Goal: Book appointment/travel/reservation

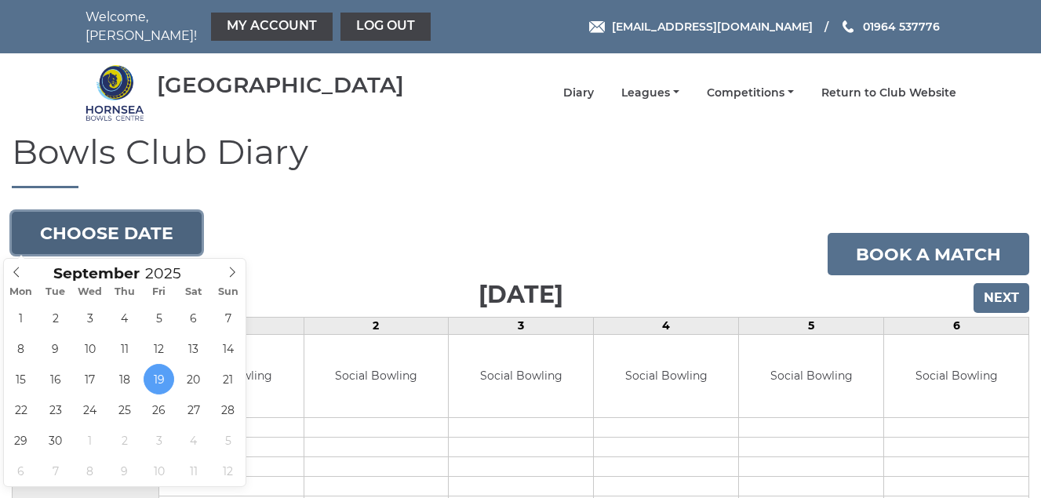
click at [123, 230] on button "Choose date" at bounding box center [107, 233] width 190 height 42
type input "2025-09-23"
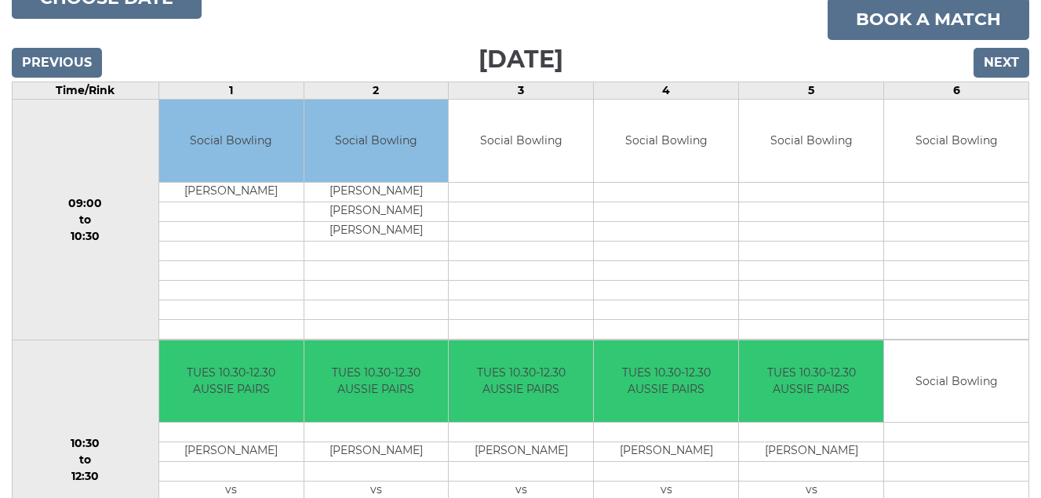
scroll to position [157, 0]
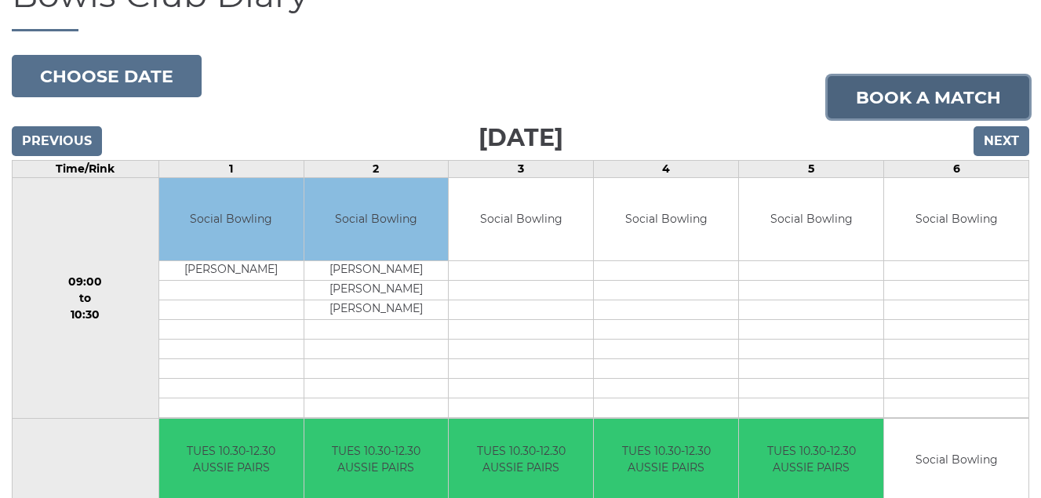
click at [906, 93] on link "Book a match" at bounding box center [928, 97] width 202 height 42
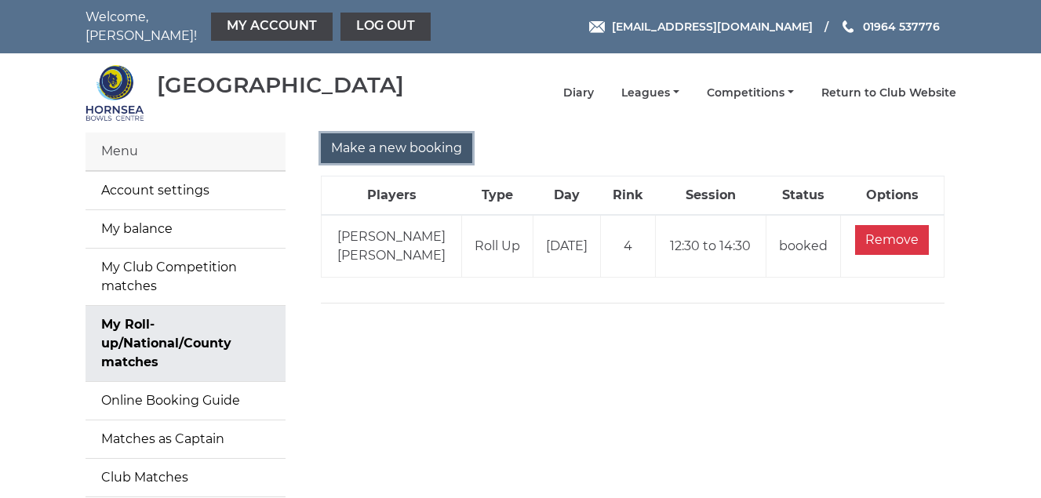
click at [387, 146] on input "Make a new booking" at bounding box center [396, 148] width 151 height 30
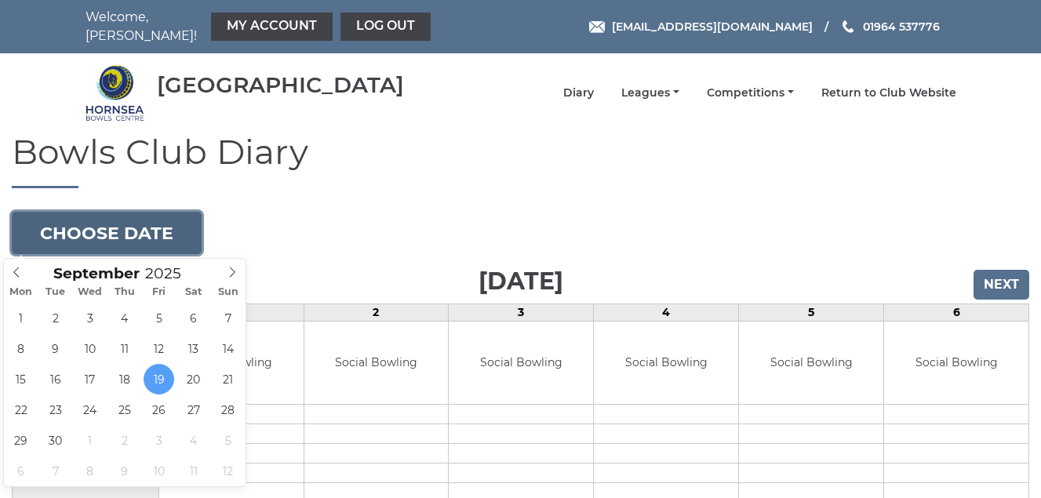
click at [143, 235] on button "Choose date" at bounding box center [107, 233] width 190 height 42
type input "2025-09-23"
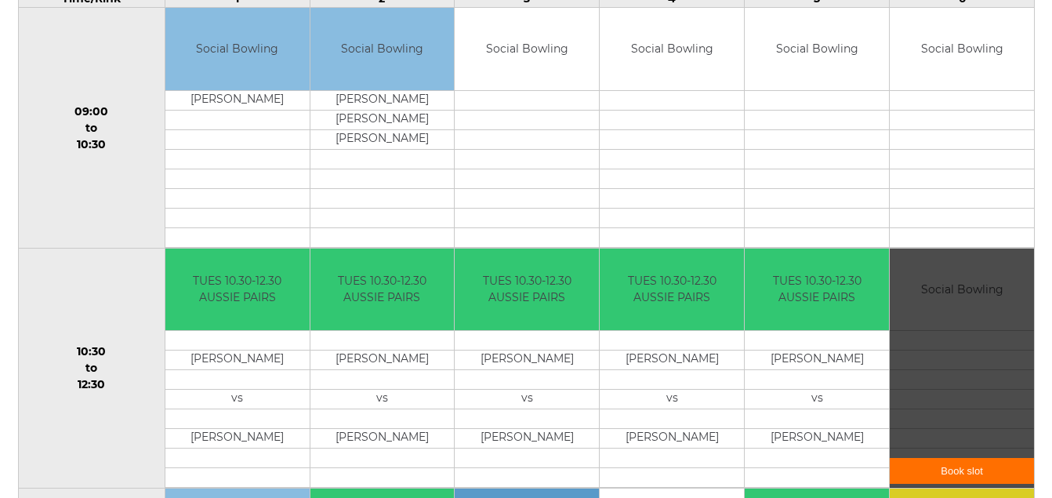
scroll to position [392, 0]
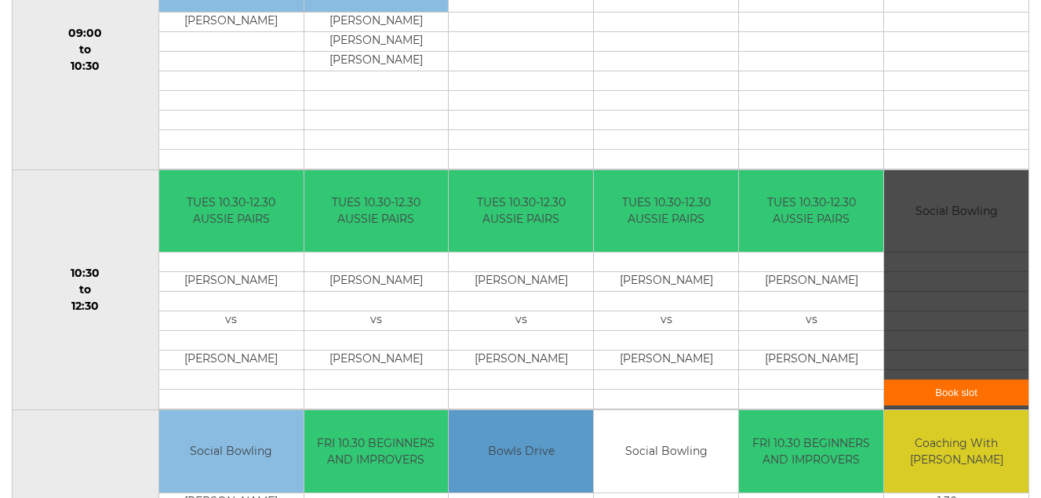
click at [957, 391] on link "Book slot" at bounding box center [956, 393] width 144 height 26
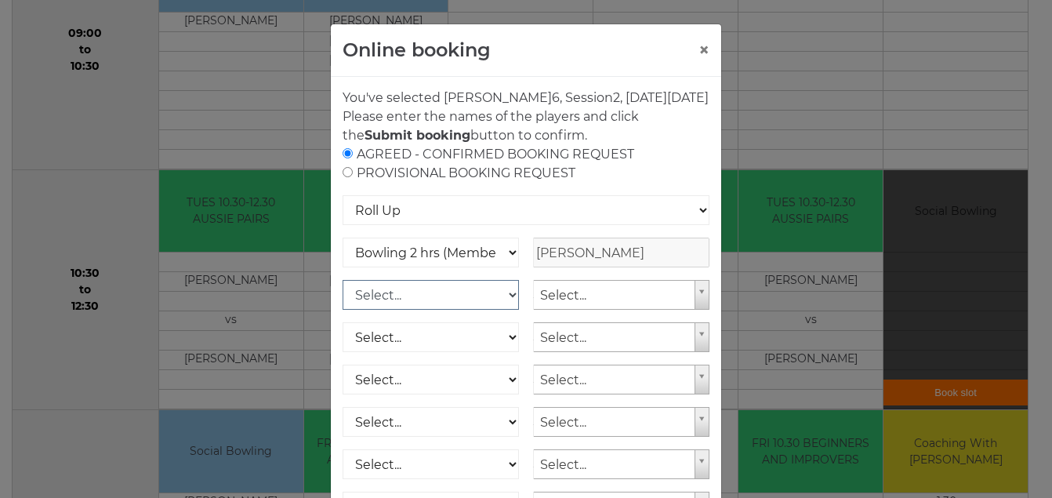
click at [507, 310] on select "Select... Club Competition (Member) Club Competition (Visitor) National (Member…" at bounding box center [431, 295] width 176 height 30
select select "1_54"
click at [343, 299] on select "Select... Club Competition (Member) Club Competition (Visitor) National (Member…" at bounding box center [431, 295] width 176 height 30
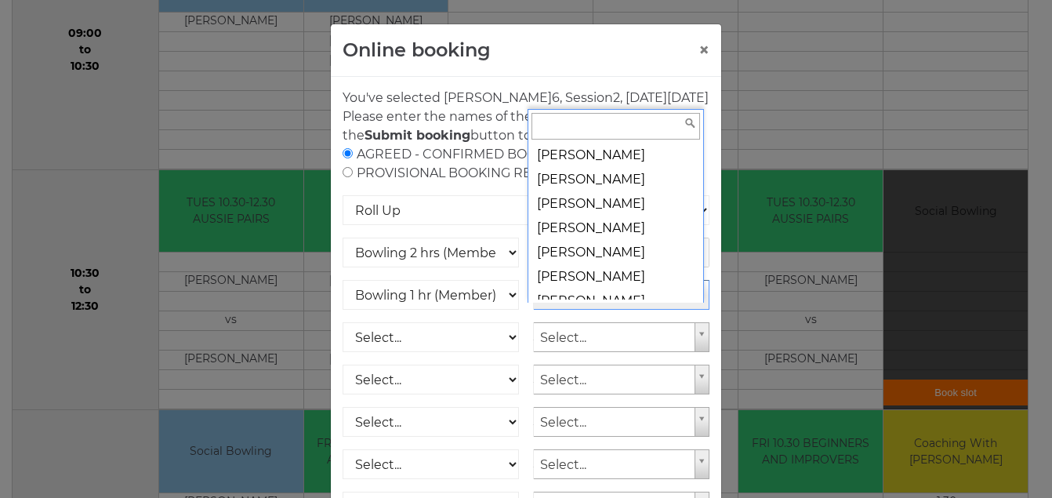
scroll to position [6914, 0]
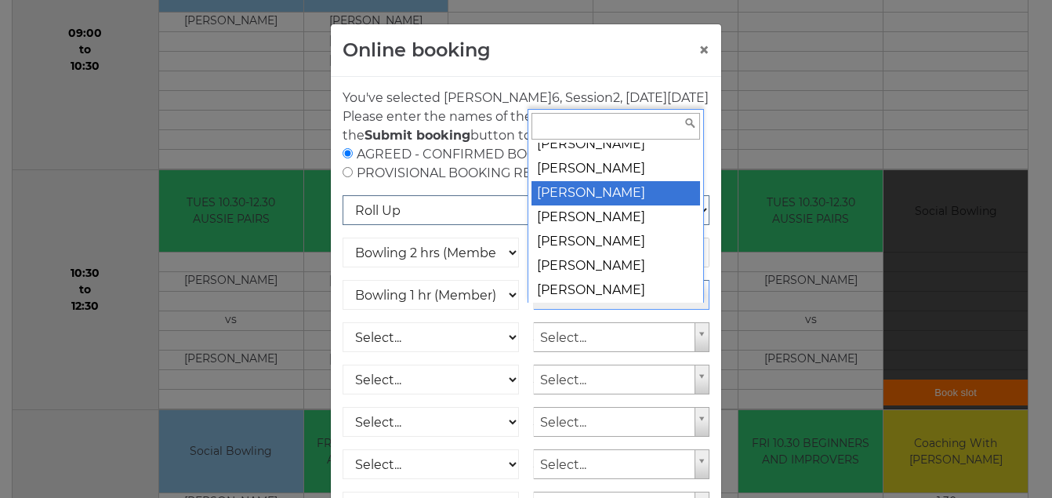
select select "688"
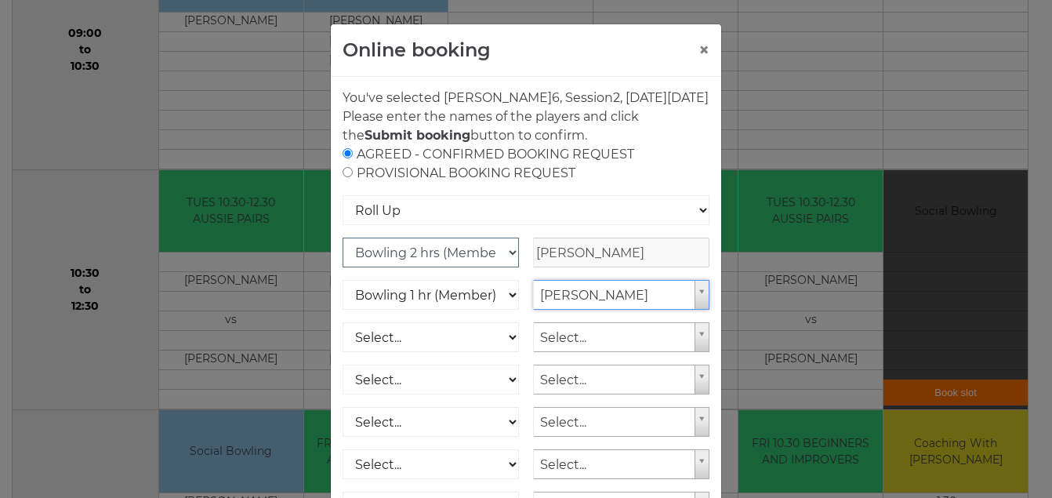
click at [503, 267] on select "Club Competition (Member) National (Member) Bowling 1.5 hrs (Member) Junior (Up…" at bounding box center [431, 253] width 176 height 30
select select "1_54"
click at [343, 256] on select "Club Competition (Member) National (Member) Bowling 1.5 hrs (Member) Junior (Up…" at bounding box center [431, 253] width 176 height 30
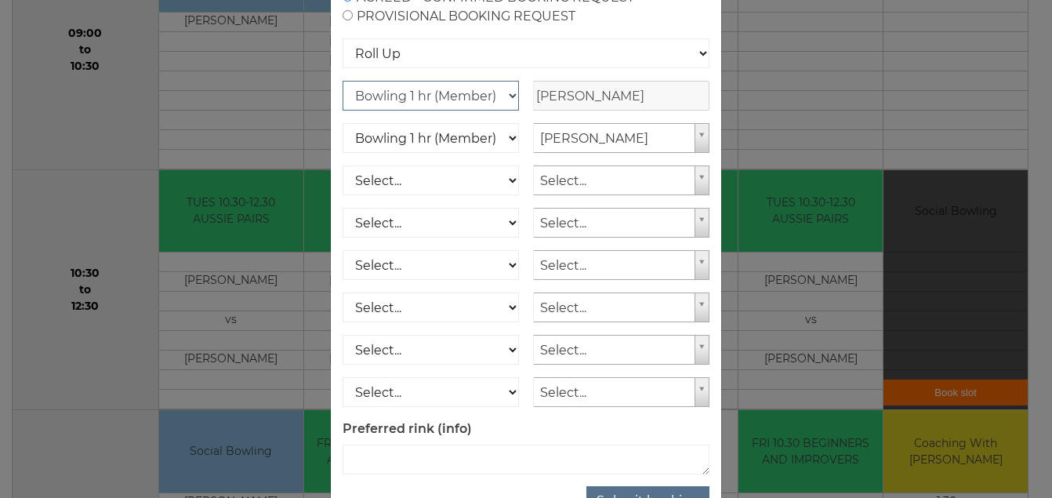
scroll to position [230, 0]
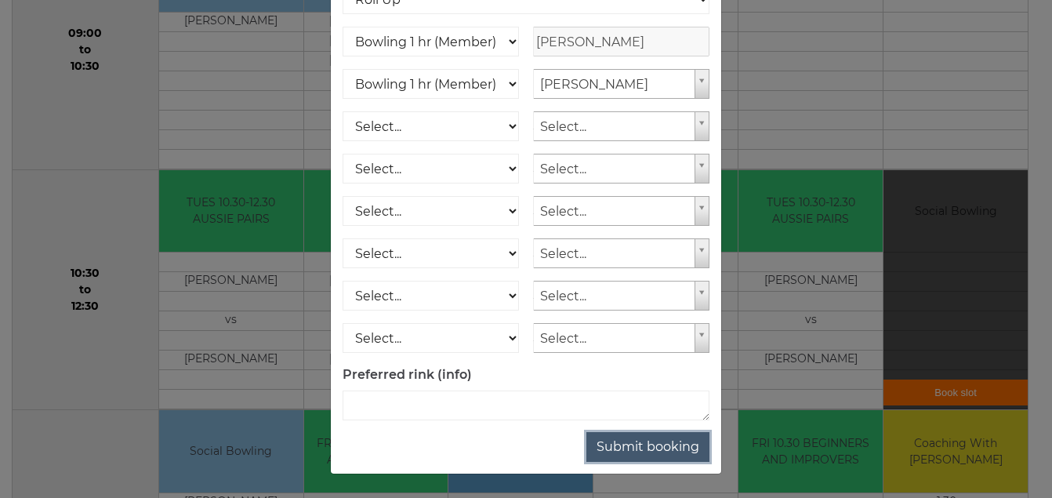
click at [630, 448] on button "Submit booking" at bounding box center [648, 447] width 123 height 30
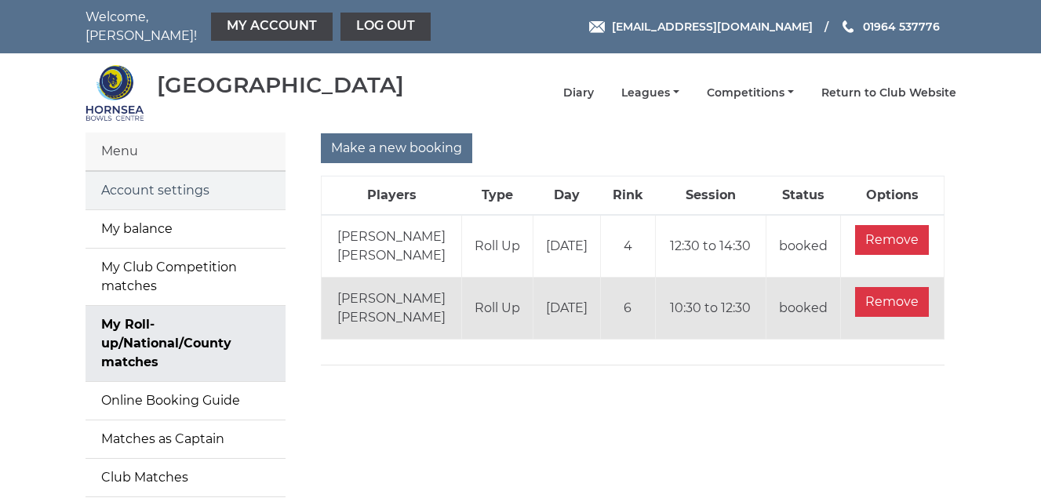
scroll to position [78, 0]
